Goal: Find specific page/section: Find specific page/section

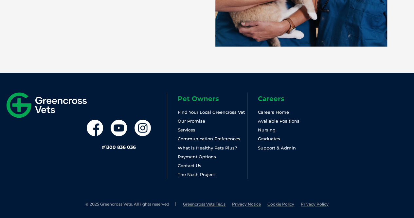
scroll to position [1447, 0]
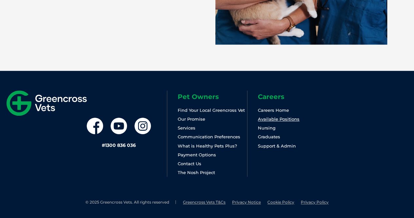
click at [266, 120] on link "Available Positions" at bounding box center [279, 118] width 42 height 5
click at [188, 119] on link "Our Promise" at bounding box center [191, 118] width 27 height 5
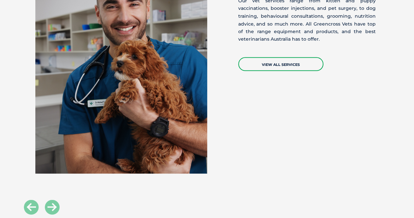
scroll to position [531, 0]
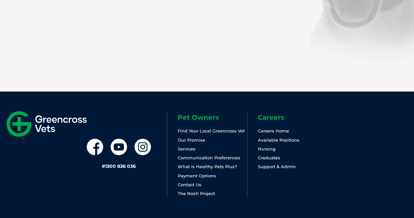
scroll to position [1428, 0]
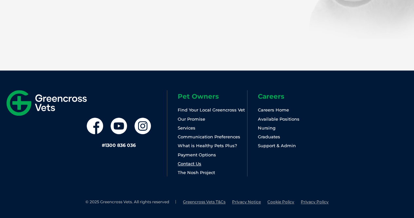
click at [197, 162] on link "Contact Us" at bounding box center [190, 163] width 24 height 5
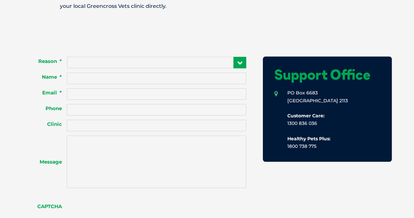
scroll to position [467, 0]
